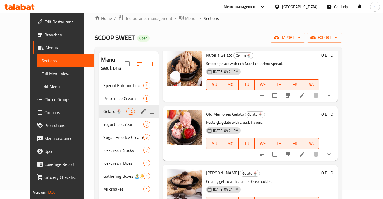
scroll to position [208, 0]
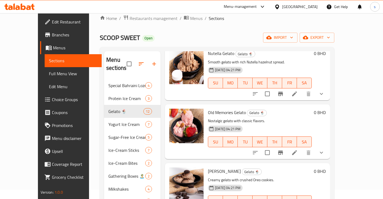
click at [263, 65] on div "30-07-2025 04:21 PM SU MO TU WE TH FR SA" at bounding box center [260, 79] width 108 height 29
click at [308, 37] on icon "button" at bounding box center [305, 37] width 5 height 3
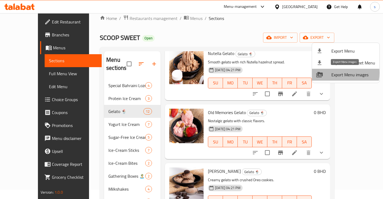
click at [335, 73] on span "Export Menu images" at bounding box center [354, 74] width 44 height 6
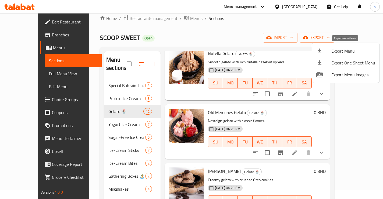
click at [336, 51] on span "Export Menu" at bounding box center [354, 51] width 44 height 6
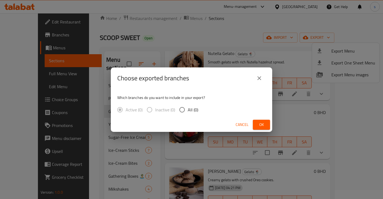
click at [186, 111] on input "All (0)" at bounding box center [182, 109] width 11 height 11
radio input "true"
click at [268, 124] on button "Ok" at bounding box center [261, 124] width 17 height 10
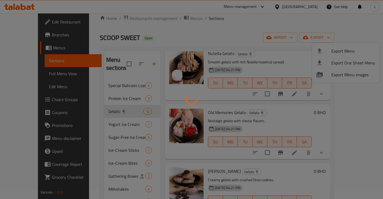
click at [250, 42] on div at bounding box center [191, 99] width 383 height 199
click at [181, 12] on div at bounding box center [191, 99] width 383 height 199
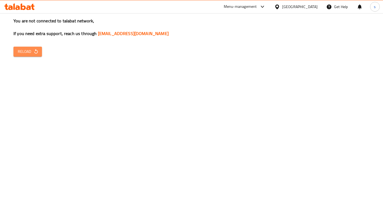
click at [38, 51] on icon "button" at bounding box center [35, 51] width 5 height 5
click at [20, 50] on span "Reload" at bounding box center [28, 51] width 20 height 7
